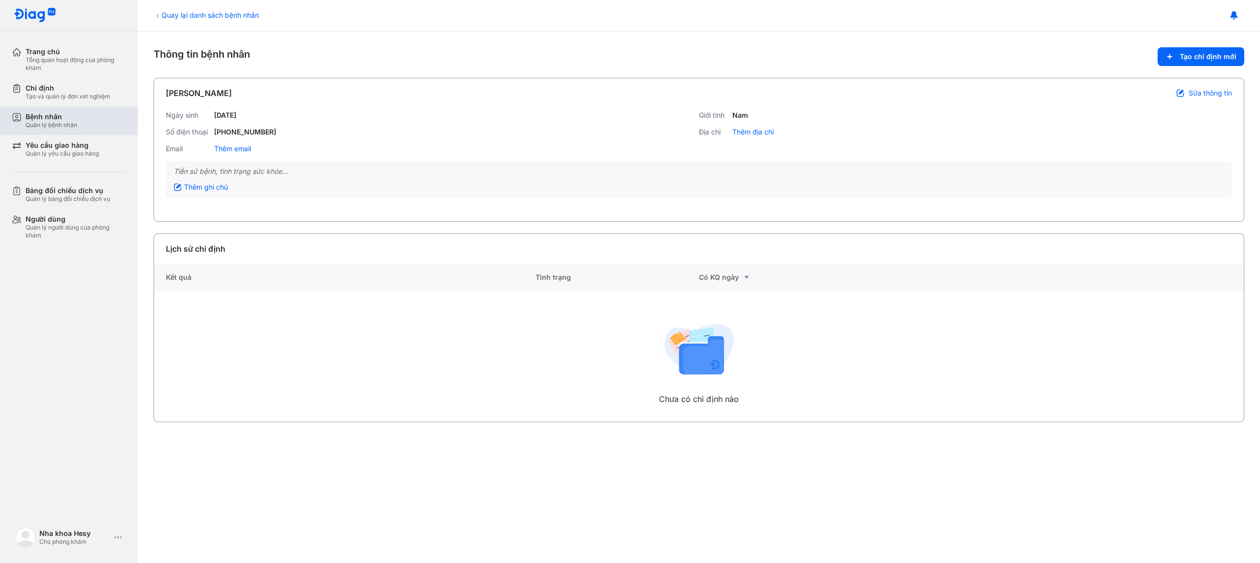
click at [80, 112] on div "Bệnh nhân Quản lý bệnh nhân" at bounding box center [76, 120] width 100 height 17
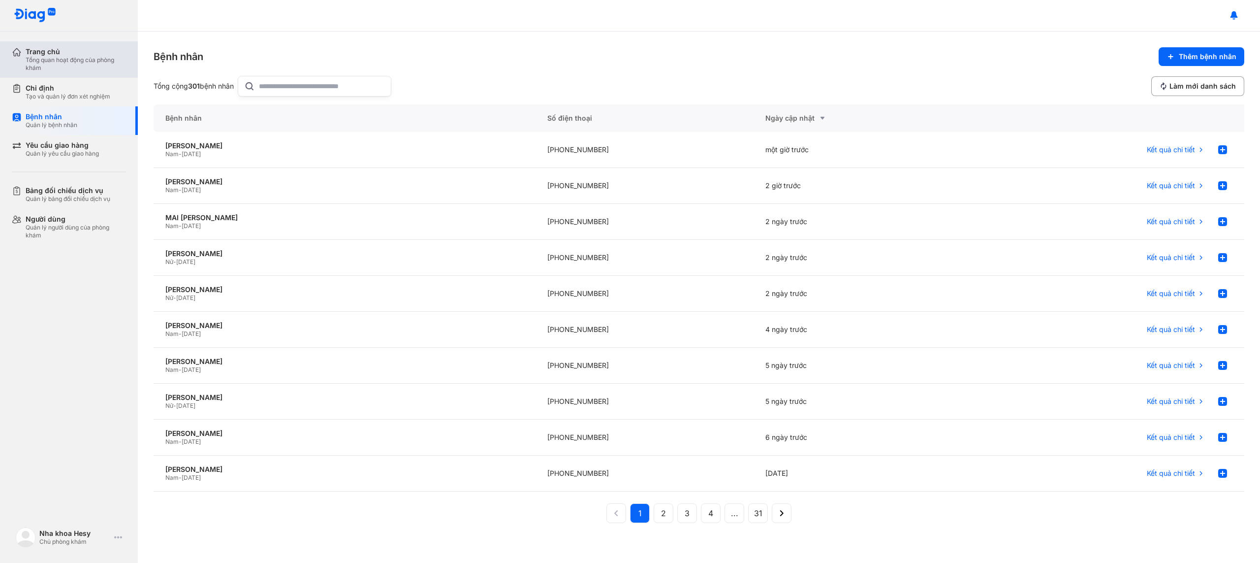
click at [66, 65] on div "Tổng quan hoạt động của phòng khám" at bounding box center [76, 64] width 100 height 16
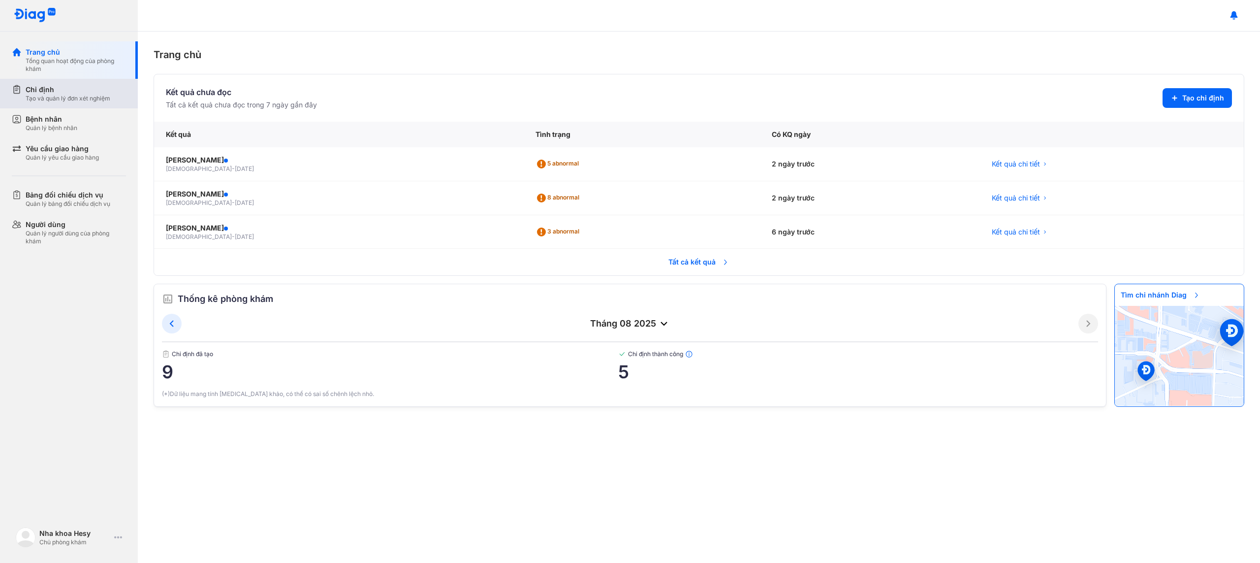
click at [66, 100] on div "Tạo và quản lý đơn xét nghiệm" at bounding box center [68, 98] width 85 height 8
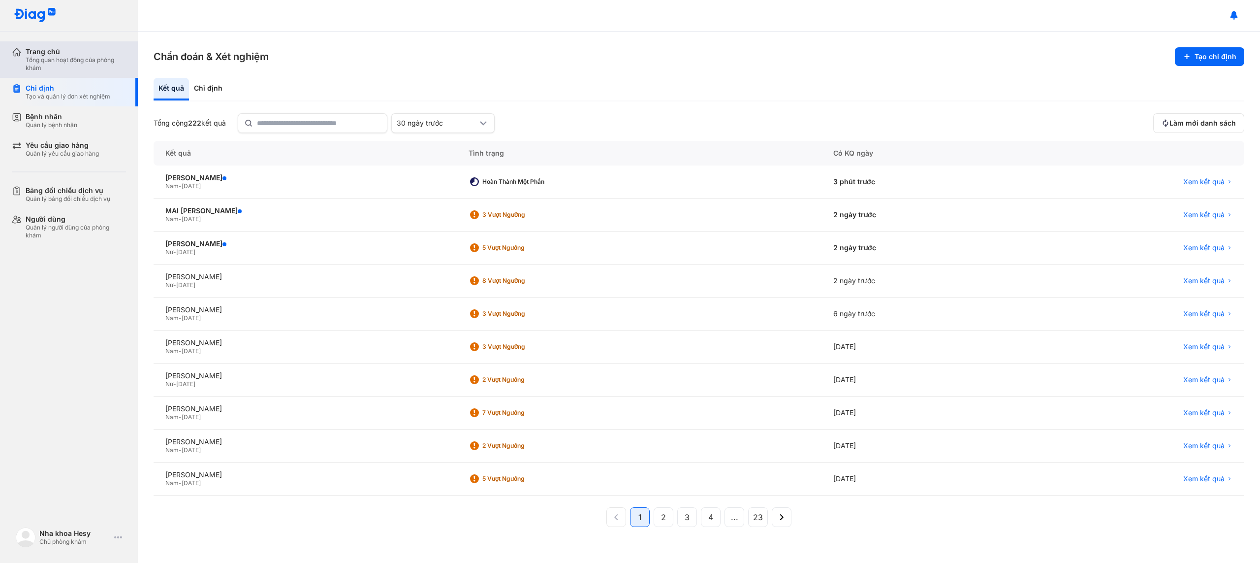
click at [71, 58] on div "Tổng quan hoạt động của phòng khám" at bounding box center [76, 64] width 100 height 16
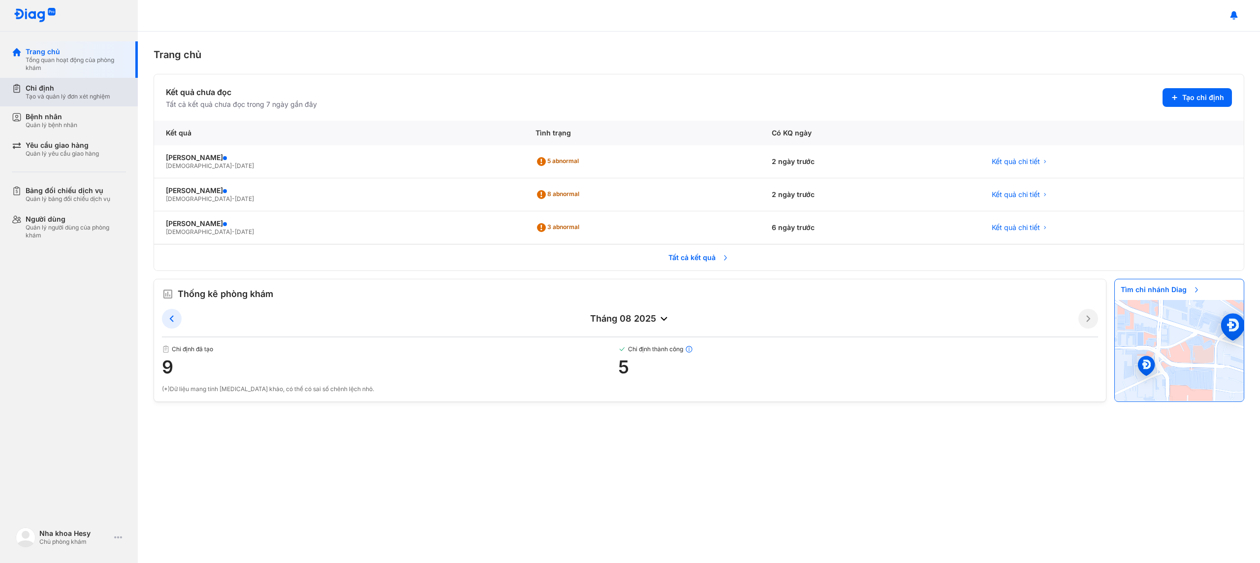
click at [76, 101] on div "Chỉ định Tạo và quản lý đơn xét nghiệm" at bounding box center [75, 92] width 126 height 29
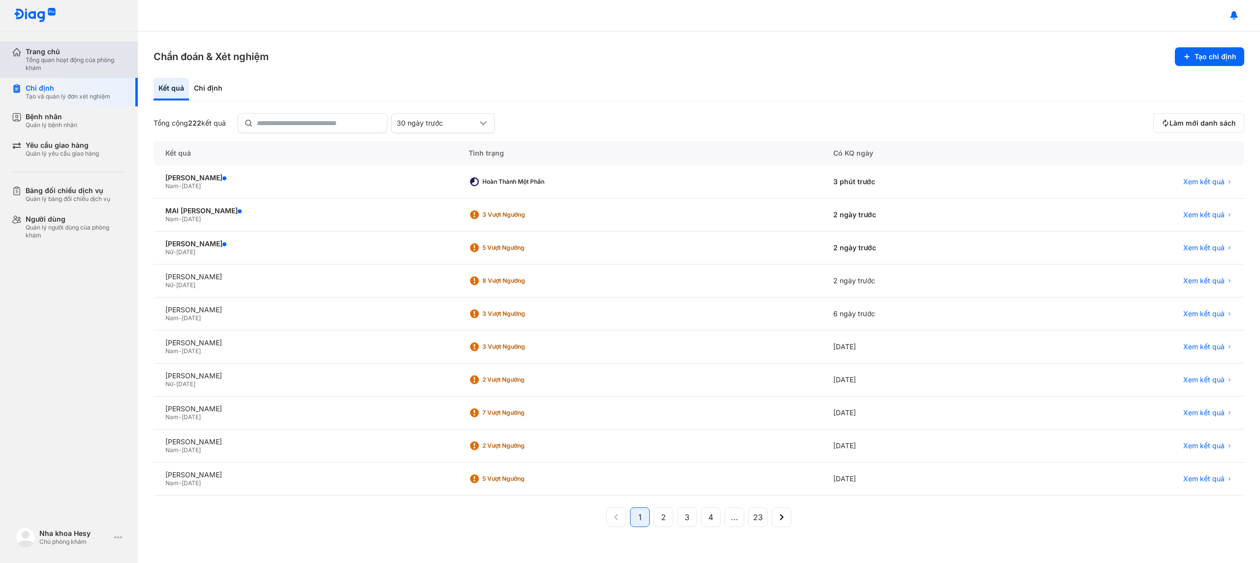
click at [81, 61] on div "Tổng quan hoạt động của phòng khám" at bounding box center [76, 64] width 100 height 16
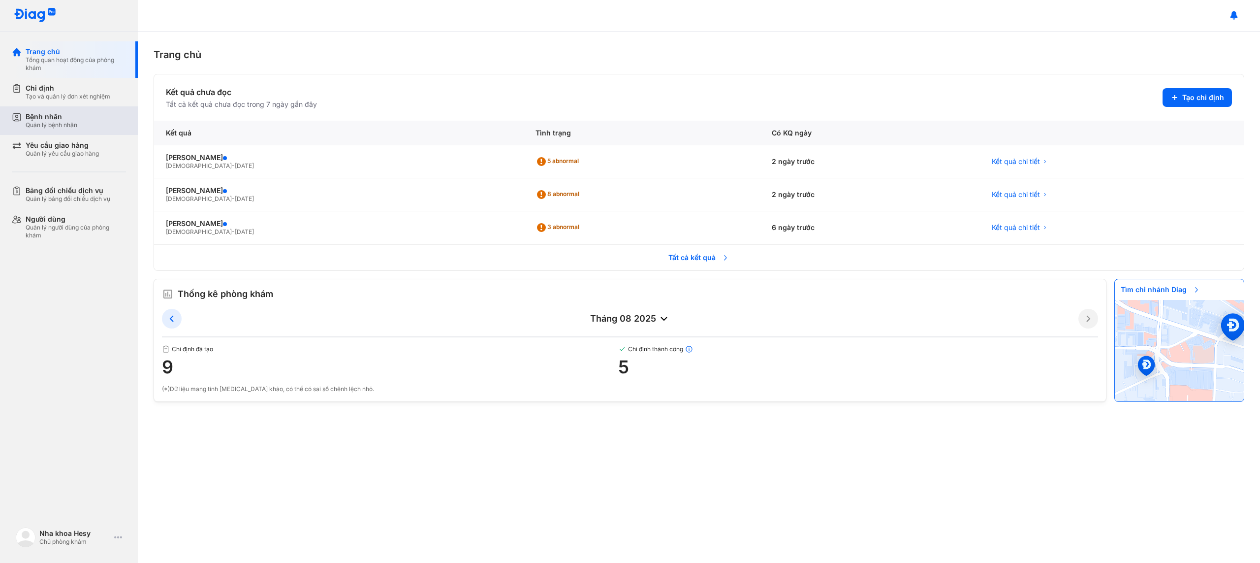
click at [83, 124] on div "Bệnh nhân Quản lý bệnh nhân" at bounding box center [76, 120] width 100 height 17
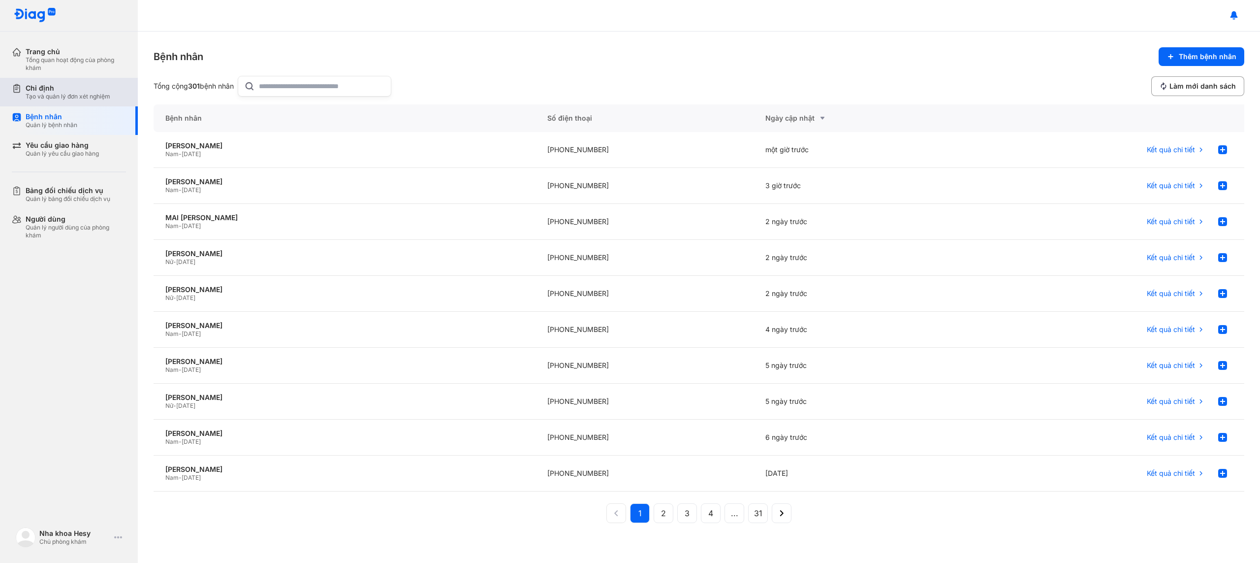
click at [71, 90] on div "Chỉ định" at bounding box center [68, 88] width 85 height 9
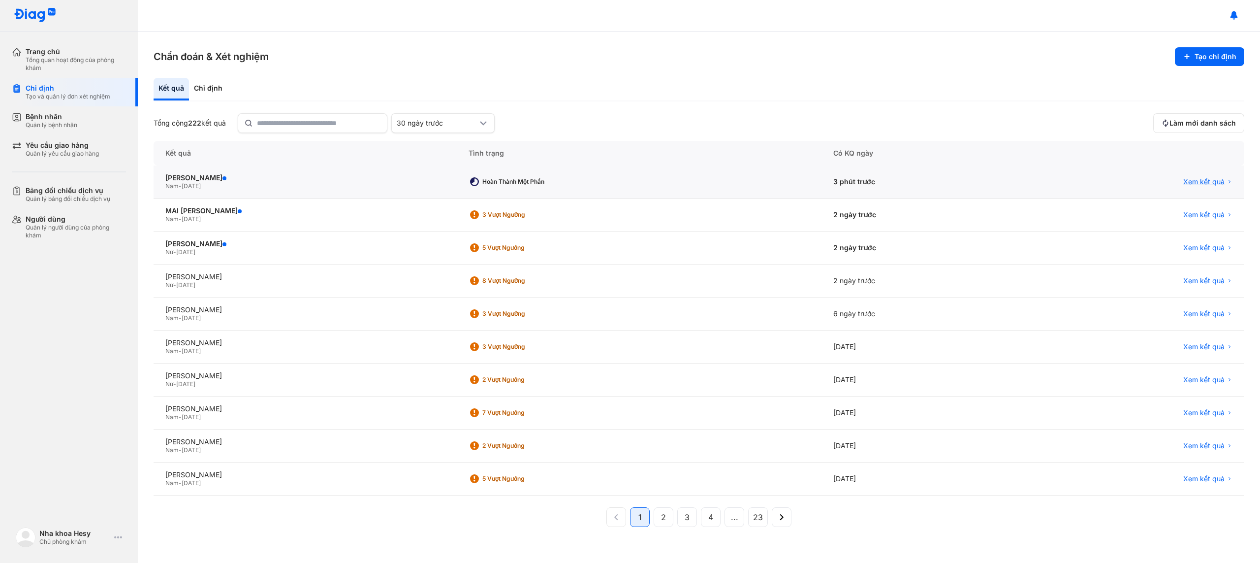
click at [1203, 180] on span "Xem kết quả" at bounding box center [1203, 181] width 41 height 9
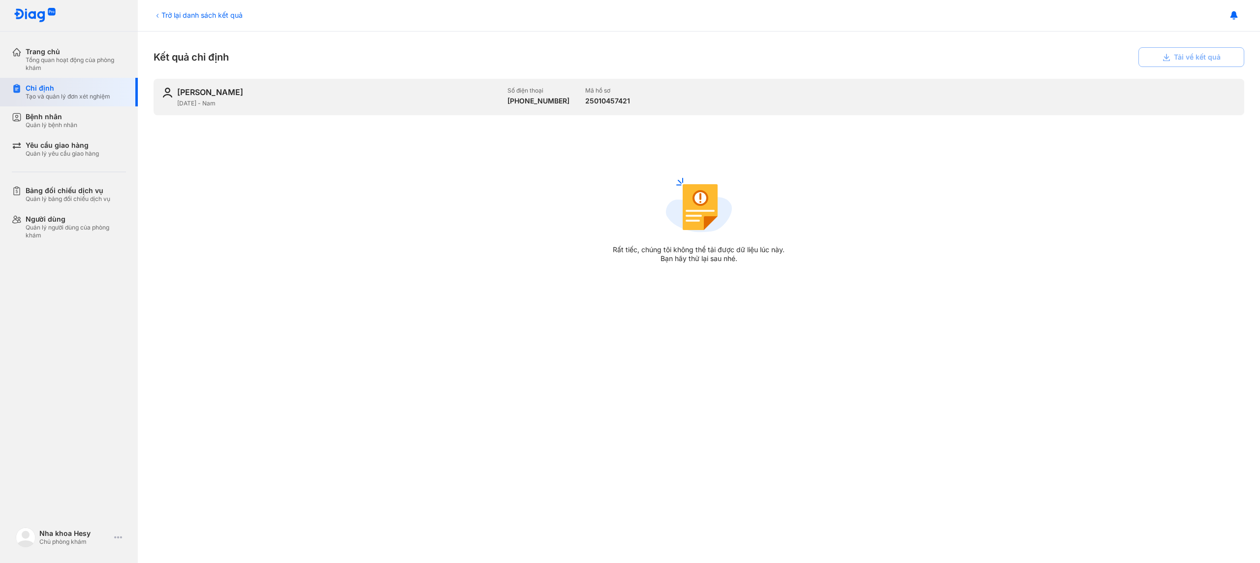
click at [49, 93] on div "Tạo và quản lý đơn xét nghiệm" at bounding box center [68, 97] width 85 height 8
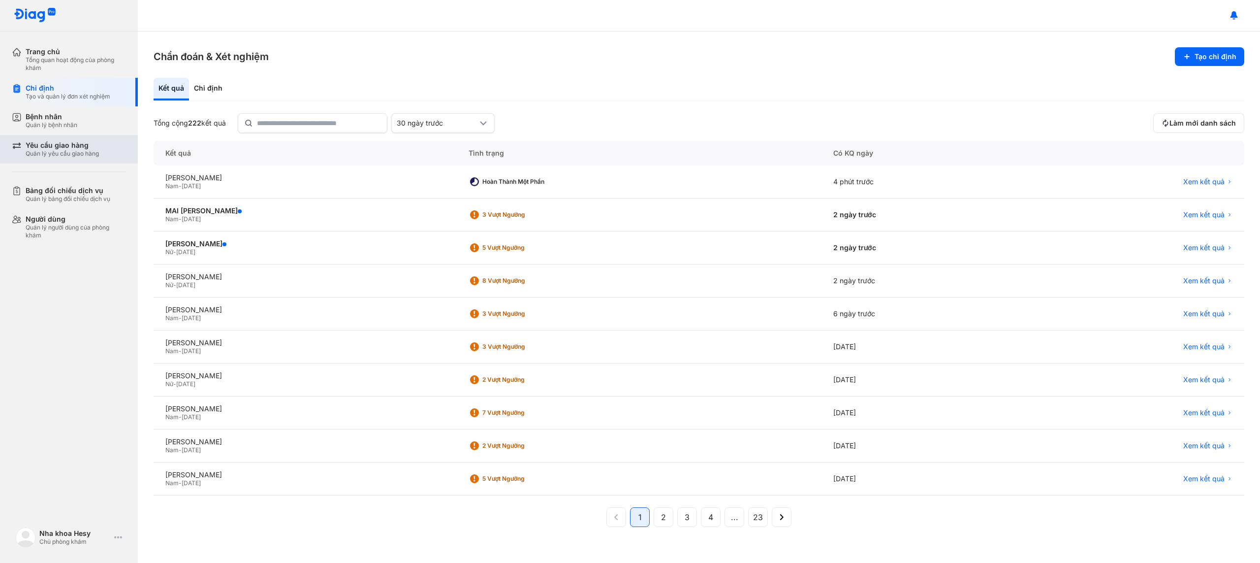
click at [63, 150] on div "Quản lý yêu cầu giao hàng" at bounding box center [62, 154] width 73 height 8
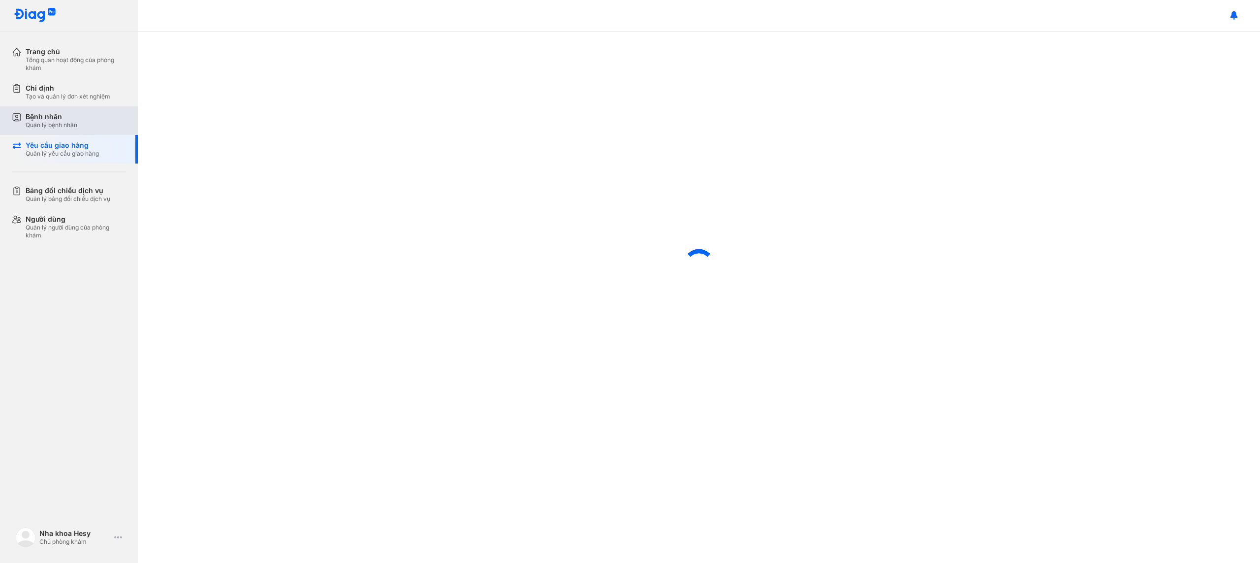
click at [65, 117] on div "Bệnh nhân" at bounding box center [52, 116] width 52 height 9
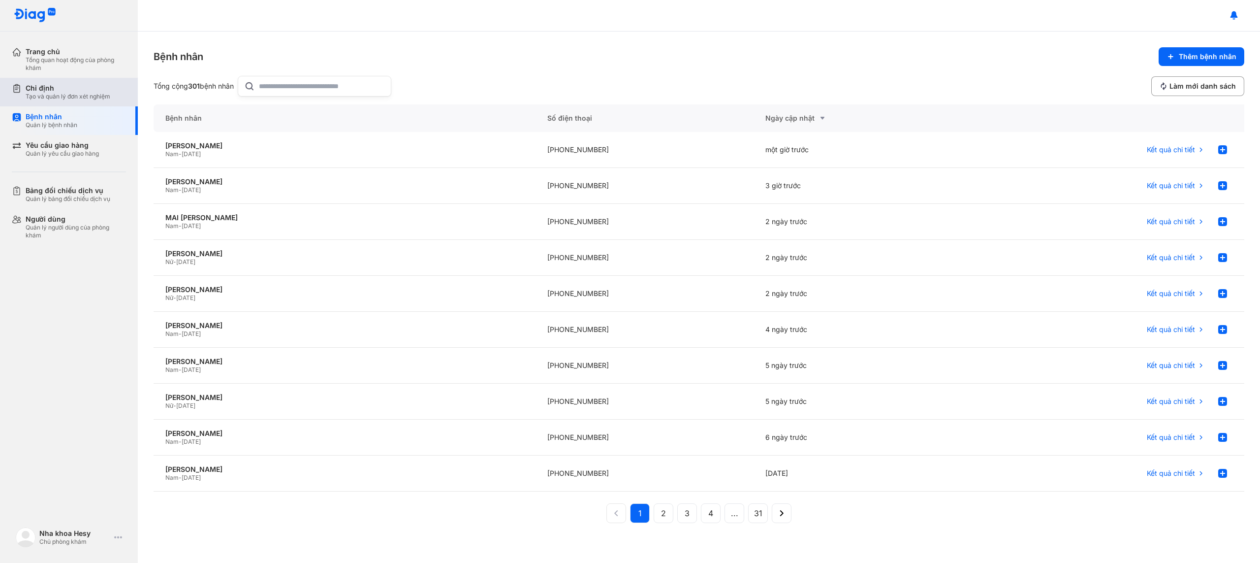
click at [80, 99] on div "Tạo và quản lý đơn xét nghiệm" at bounding box center [68, 97] width 85 height 8
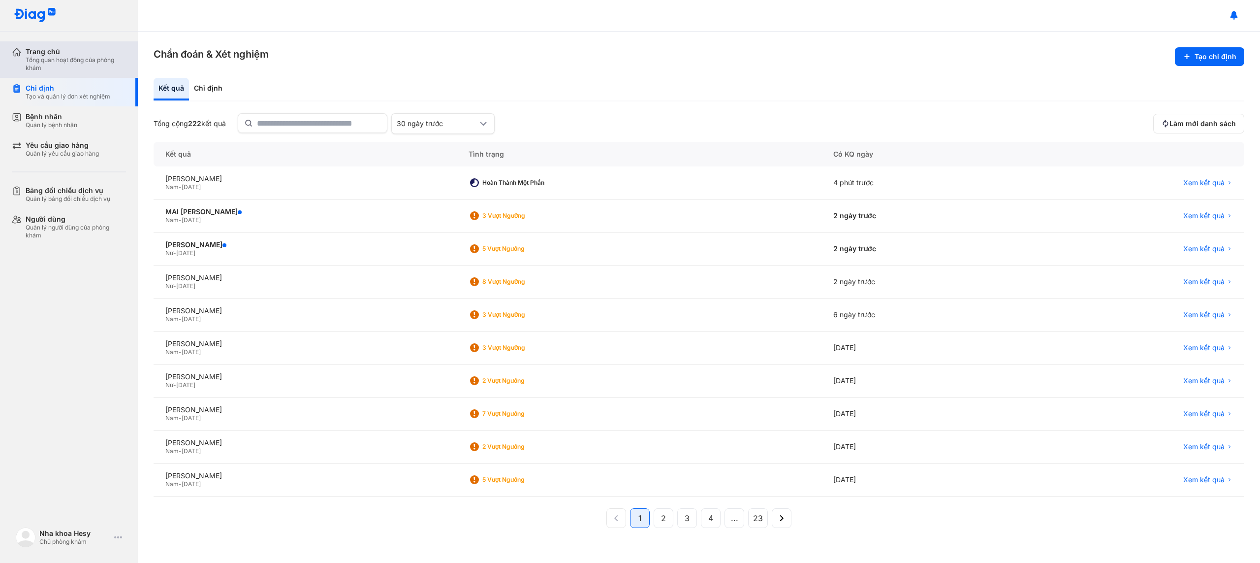
click at [94, 58] on div "Tổng quan hoạt động của phòng khám" at bounding box center [76, 64] width 100 height 16
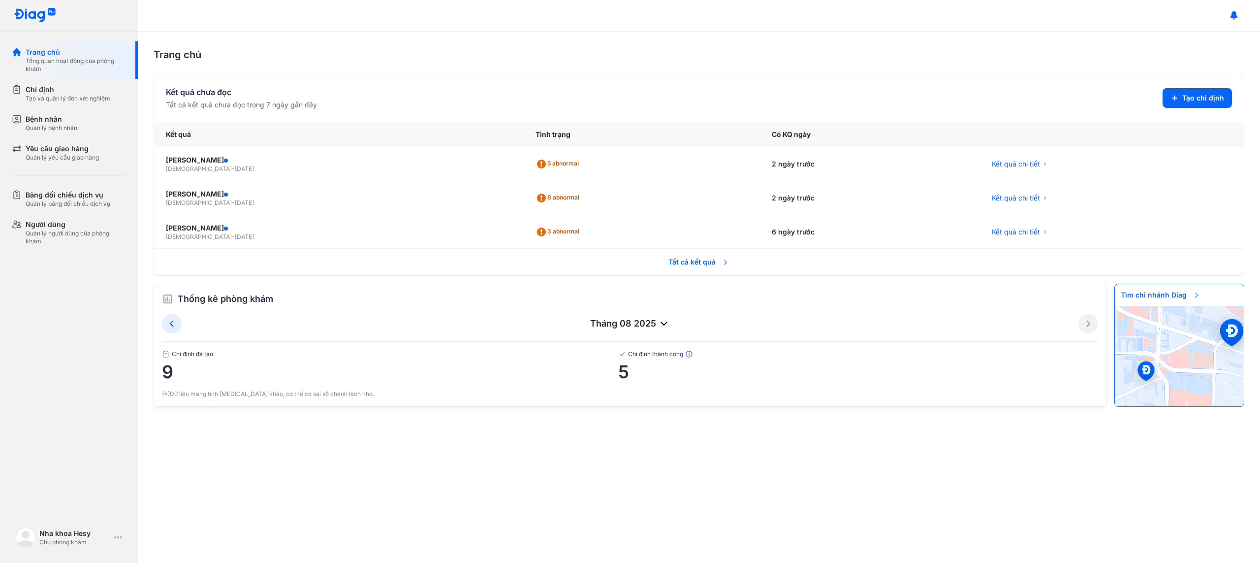
click at [707, 259] on span "Tất cả kết quả" at bounding box center [698, 262] width 73 height 22
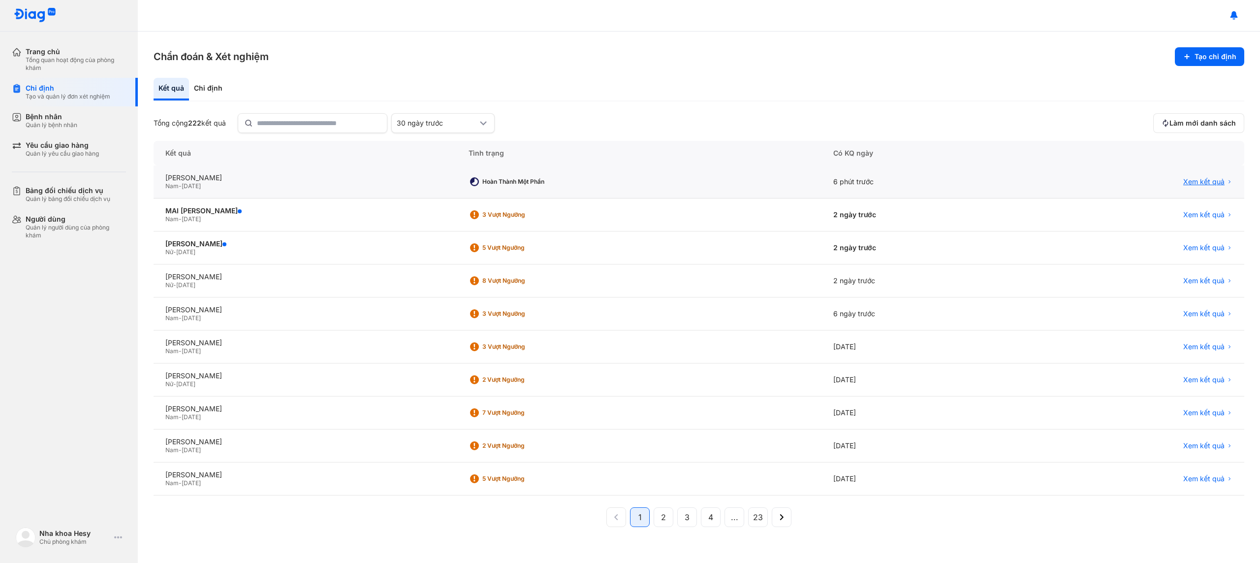
click at [1215, 181] on span "Xem kết quả" at bounding box center [1203, 181] width 41 height 9
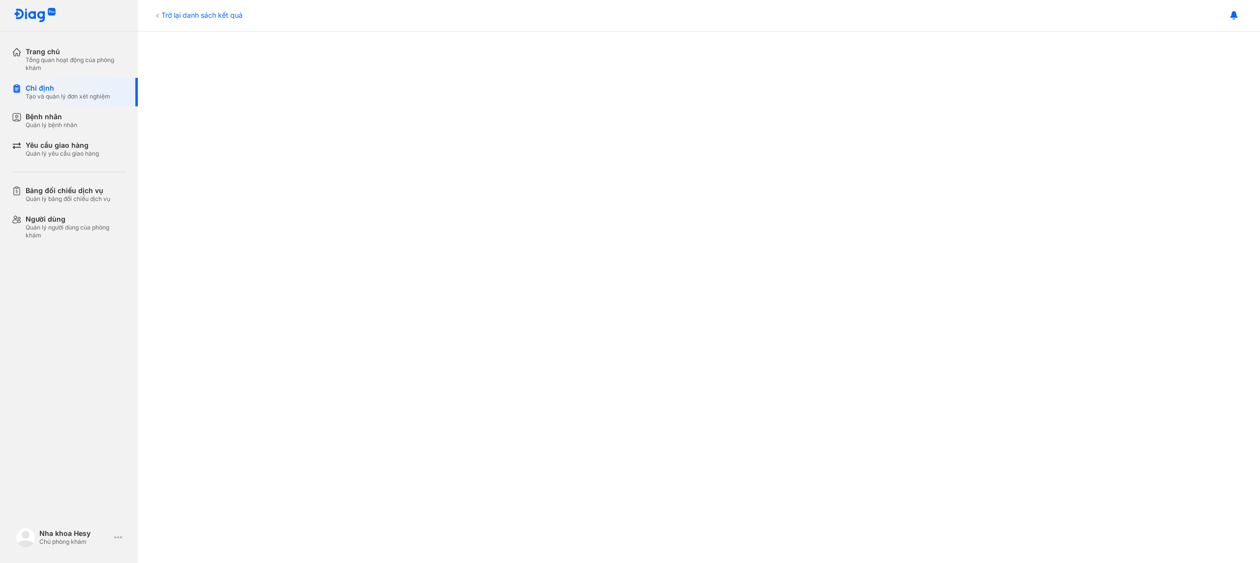
scroll to position [566, 0]
click at [61, 91] on div "Chỉ định" at bounding box center [68, 88] width 85 height 9
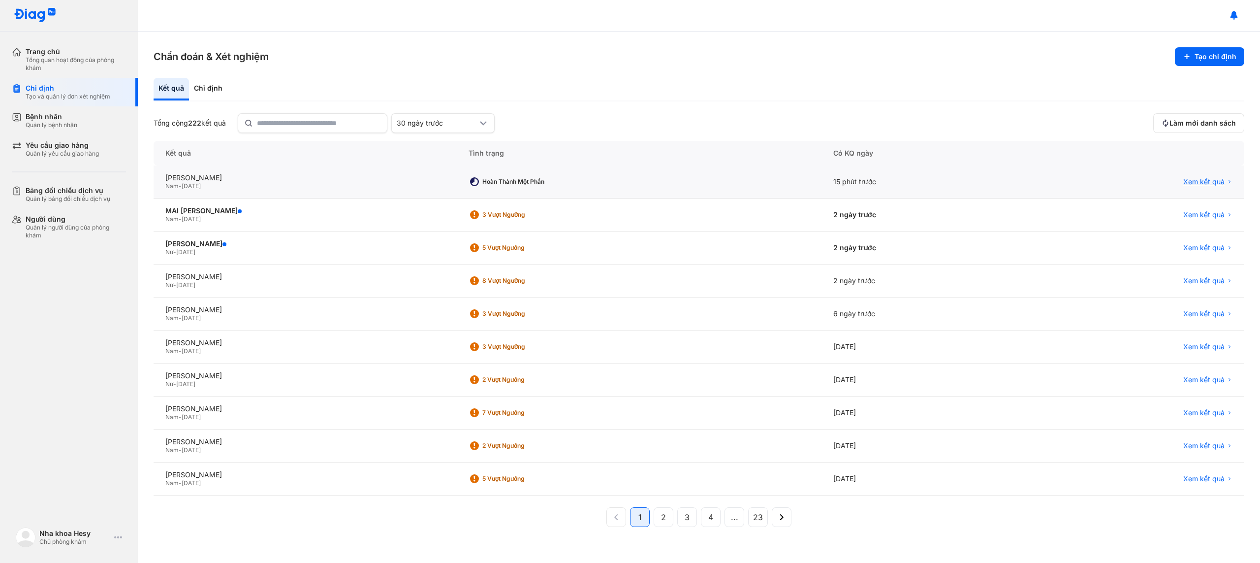
click at [1212, 183] on span "Xem kết quả" at bounding box center [1203, 181] width 41 height 9
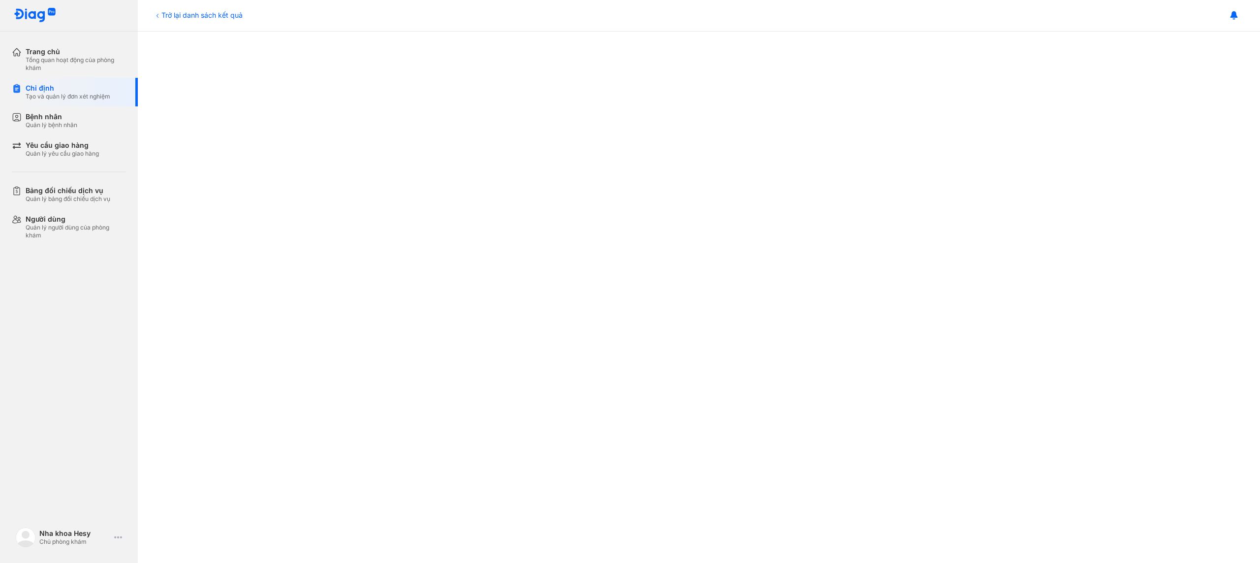
scroll to position [354, 0]
click at [82, 49] on div "Trang chủ" at bounding box center [76, 51] width 100 height 9
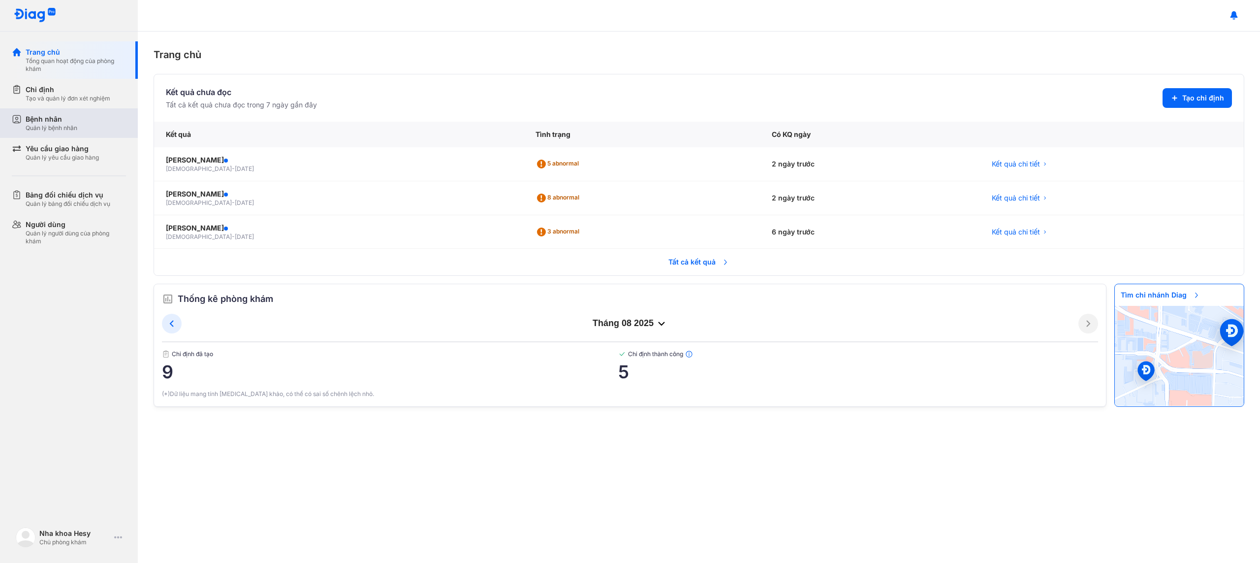
click at [72, 124] on div "Quản lý bệnh nhân" at bounding box center [52, 128] width 52 height 8
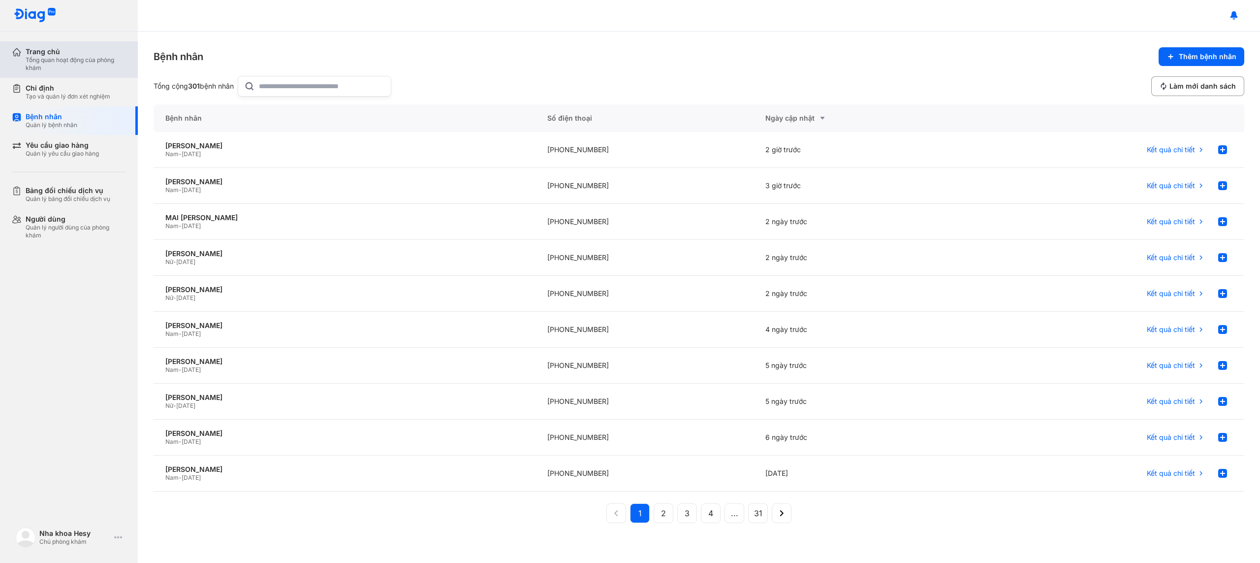
click at [88, 53] on div "Trang chủ" at bounding box center [76, 51] width 100 height 9
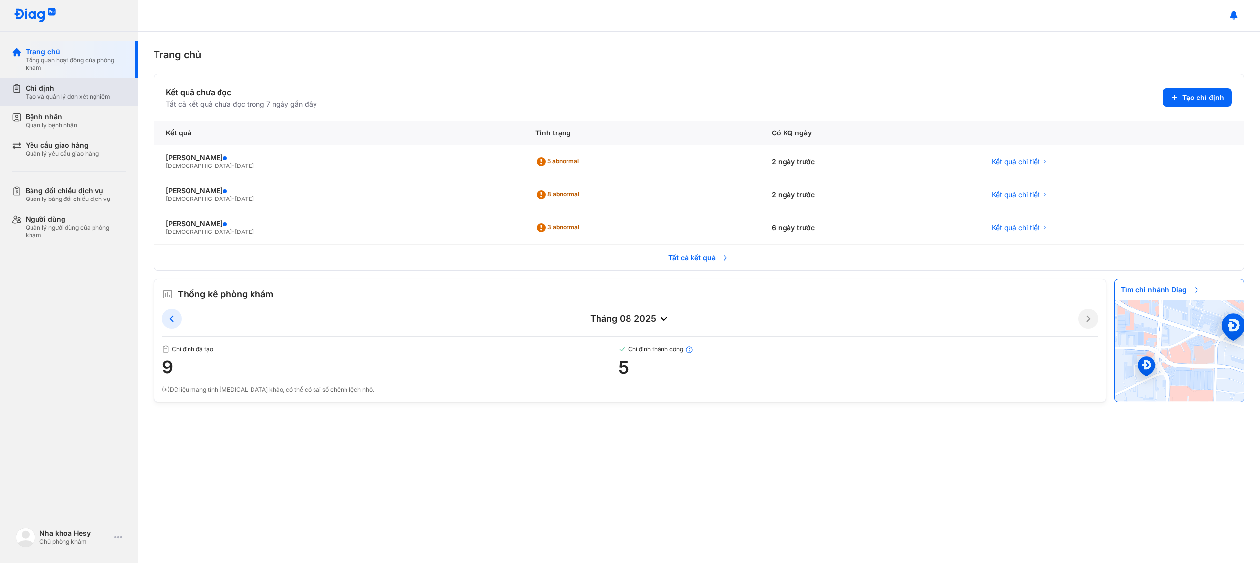
click at [85, 93] on div "Tạo và quản lý đơn xét nghiệm" at bounding box center [68, 97] width 85 height 8
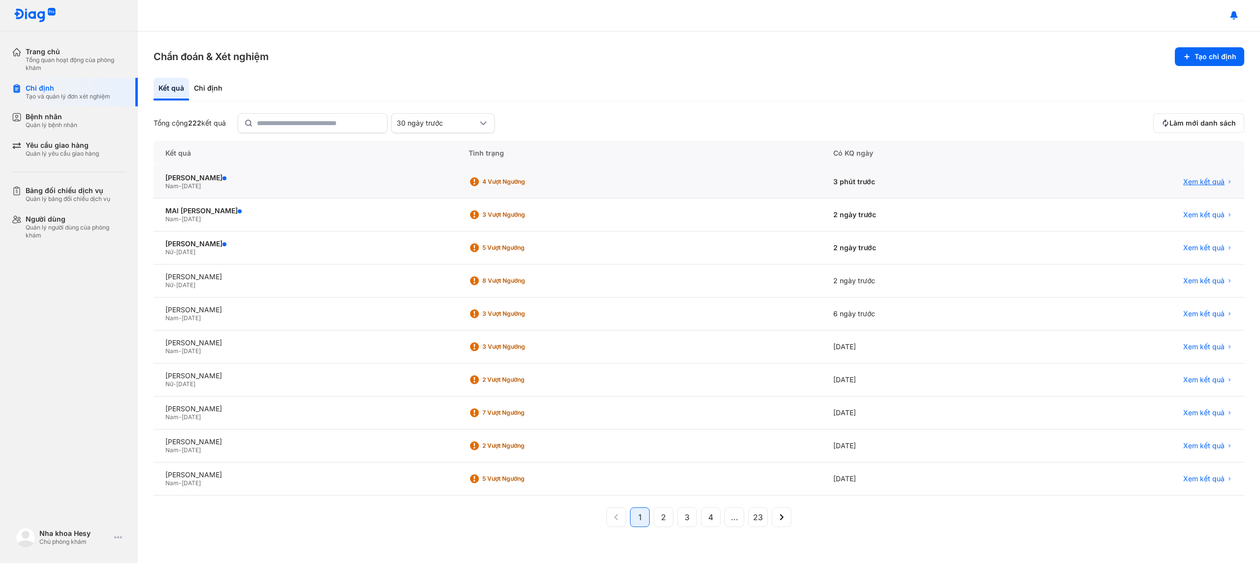
click at [1206, 184] on span "Xem kết quả" at bounding box center [1203, 181] width 41 height 9
